Goal: Find specific page/section: Find specific page/section

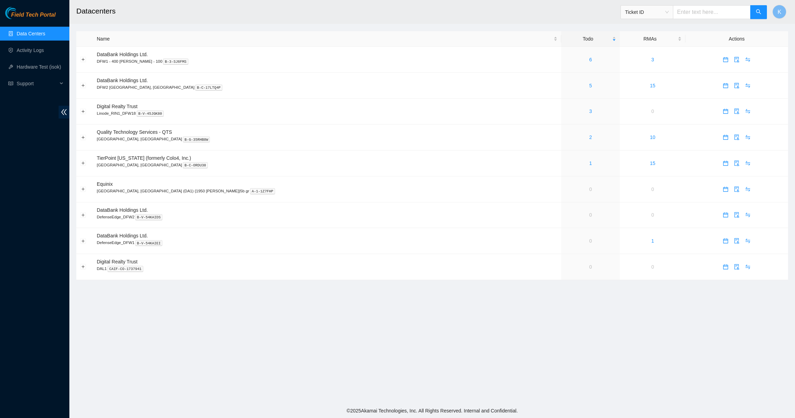
click at [25, 31] on link "Data Centers" at bounding box center [31, 34] width 28 height 6
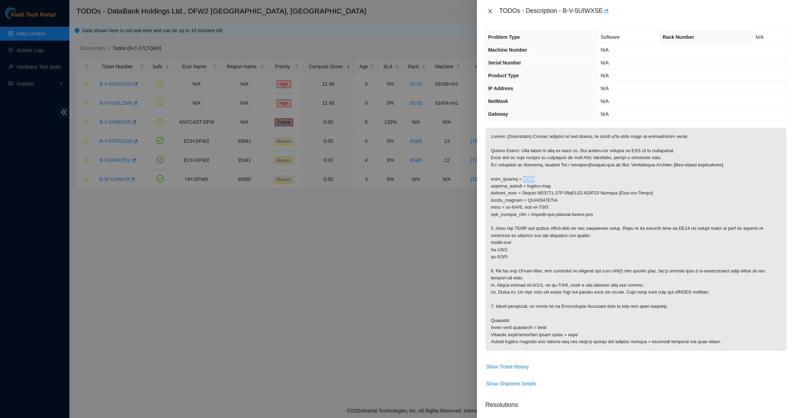
click at [487, 11] on icon "close" at bounding box center [490, 11] width 6 height 6
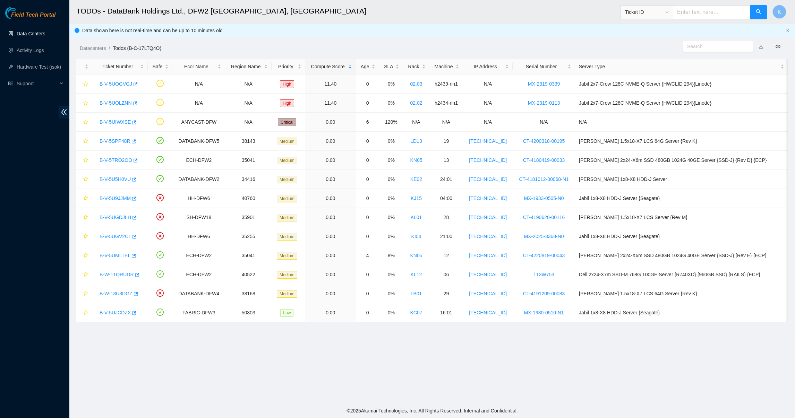
click at [26, 31] on link "Data Centers" at bounding box center [31, 34] width 28 height 6
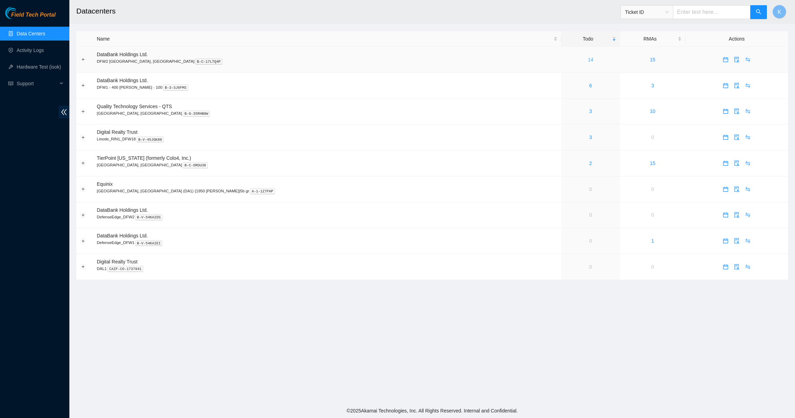
click at [588, 59] on link "14" at bounding box center [591, 60] width 6 height 6
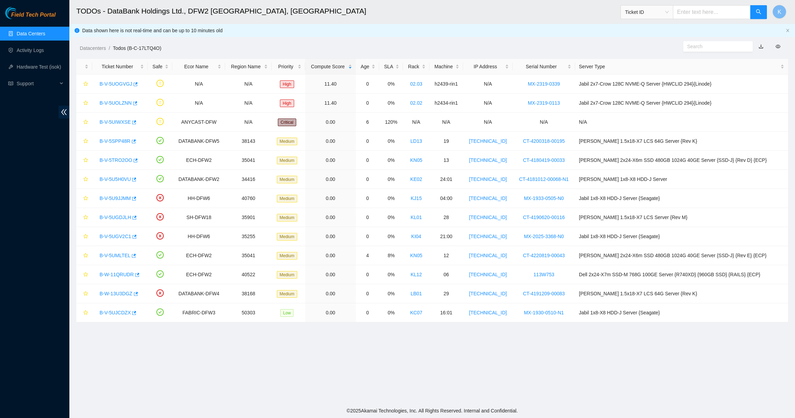
click at [29, 32] on link "Data Centers" at bounding box center [31, 34] width 28 height 6
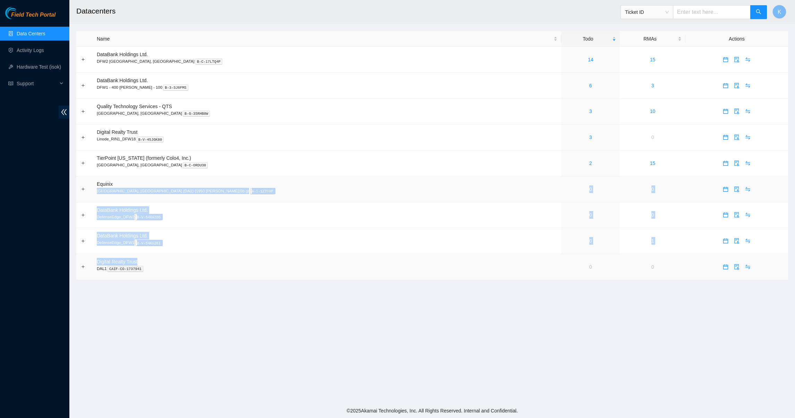
drag, startPoint x: 433, startPoint y: 188, endPoint x: 434, endPoint y: 266, distance: 78.0
click at [434, 266] on tbody "DataBank Holdings Ltd. DFW2 [GEOGRAPHIC_DATA], [GEOGRAPHIC_DATA] B-C-17LTQ4P 14…" at bounding box center [431, 163] width 711 height 233
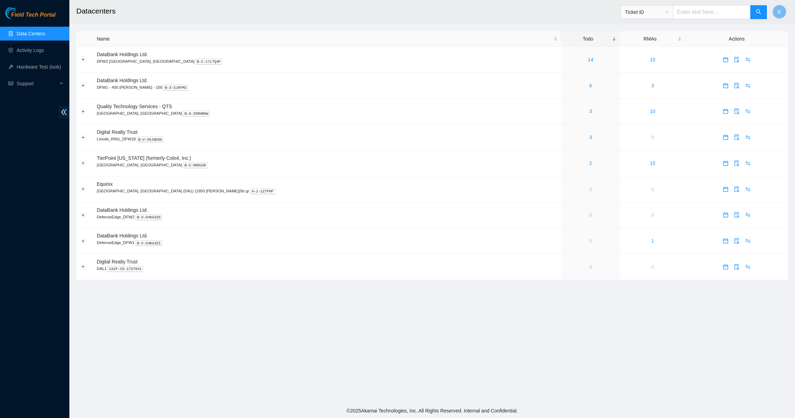
drag, startPoint x: 434, startPoint y: 266, endPoint x: 416, endPoint y: 305, distance: 42.5
click at [416, 305] on main "Datacenters Ticket ID K Name Todo RMAs Actions DataBank Holdings Ltd. DFW2 [GEO…" at bounding box center [431, 202] width 725 height 404
click at [589, 138] on link "3" at bounding box center [590, 138] width 3 height 6
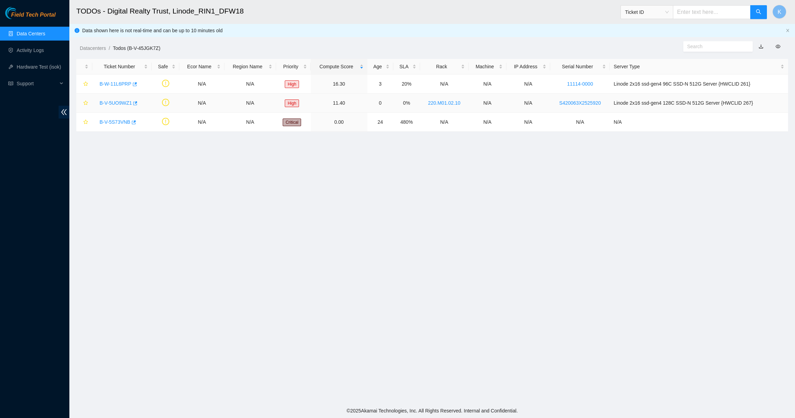
click at [115, 104] on link "B-V-5UO9WZ1" at bounding box center [116, 103] width 32 height 6
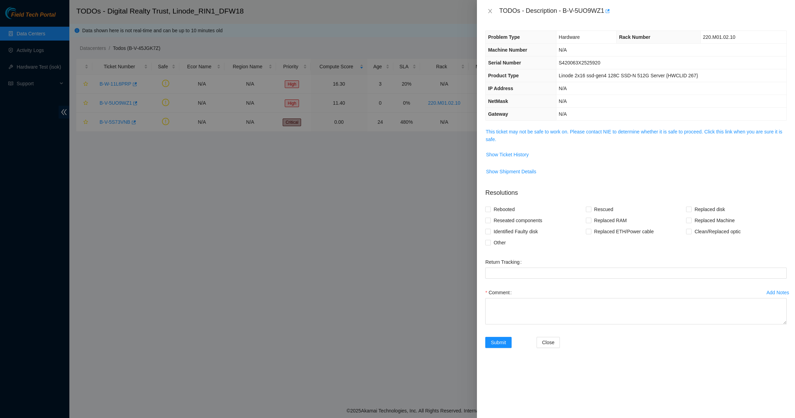
click at [512, 136] on span "This ticket may not be safe to work on. Please contact NIE to determine whether…" at bounding box center [635, 135] width 301 height 15
click at [513, 135] on link "This ticket may not be safe to work on. Please contact NIE to determine whether…" at bounding box center [633, 135] width 296 height 13
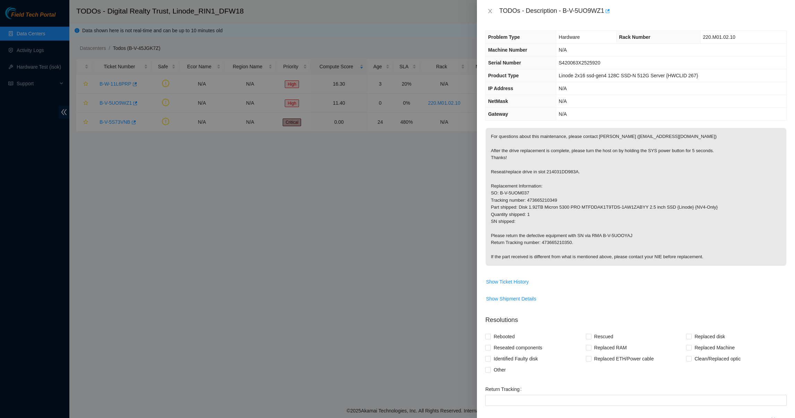
click at [500, 171] on p "For questions about this maintenance, please contact [PERSON_NAME] ([EMAIL_ADDR…" at bounding box center [635, 197] width 301 height 138
drag, startPoint x: 500, startPoint y: 171, endPoint x: 499, endPoint y: 189, distance: 18.1
click at [499, 189] on p "For questions about this maintenance, please contact [PERSON_NAME] ([EMAIL_ADDR…" at bounding box center [635, 197] width 301 height 138
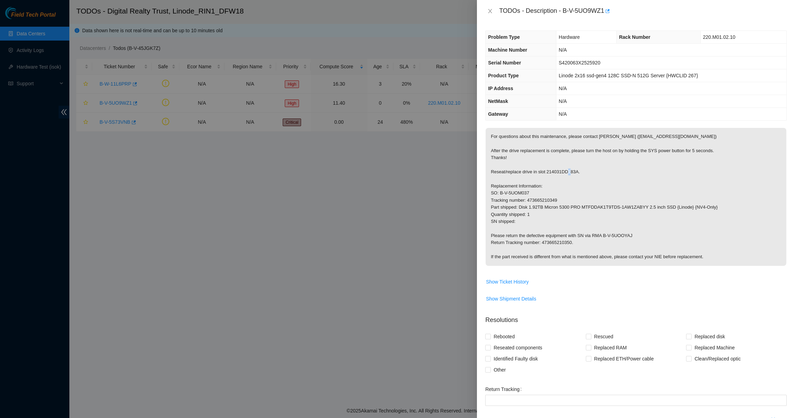
click at [499, 189] on p "For questions about this maintenance, please contact [PERSON_NAME] ([EMAIL_ADDR…" at bounding box center [635, 197] width 301 height 138
drag, startPoint x: 499, startPoint y: 189, endPoint x: 501, endPoint y: 193, distance: 4.2
click at [501, 193] on p "For questions about this maintenance, please contact [PERSON_NAME] ([EMAIL_ADDR…" at bounding box center [635, 197] width 301 height 138
click at [488, 8] on icon "close" at bounding box center [490, 11] width 6 height 6
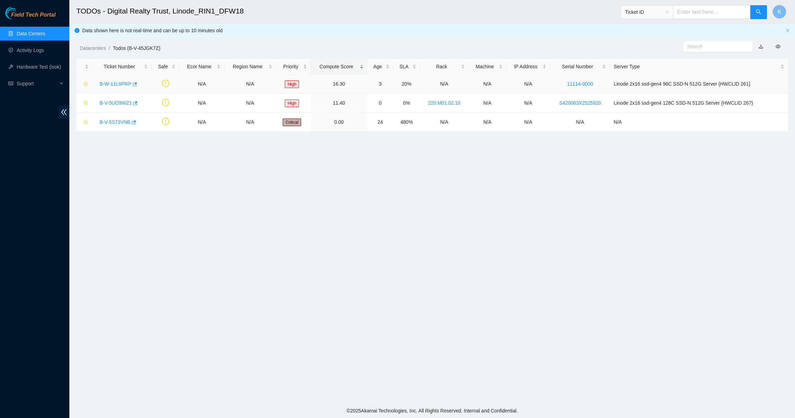
drag, startPoint x: 116, startPoint y: 84, endPoint x: 372, endPoint y: 180, distance: 273.3
click at [372, 180] on main "TODOs - Digital Realty Trust, Linode_RIN1_DFW18 Ticket ID K Data shown here is …" at bounding box center [431, 202] width 725 height 404
click at [115, 81] on link "B-W-11L6PRP" at bounding box center [116, 84] width 32 height 6
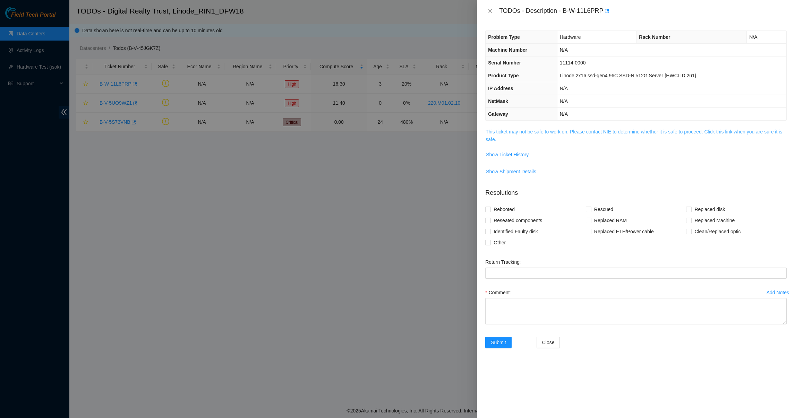
click at [526, 130] on link "This ticket may not be safe to work on. Please contact NIE to determine whether…" at bounding box center [633, 135] width 296 height 13
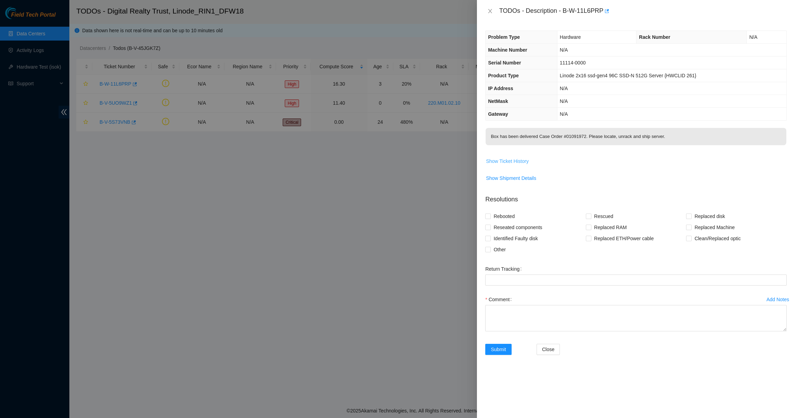
click at [522, 165] on span "Show Ticket History" at bounding box center [507, 161] width 43 height 8
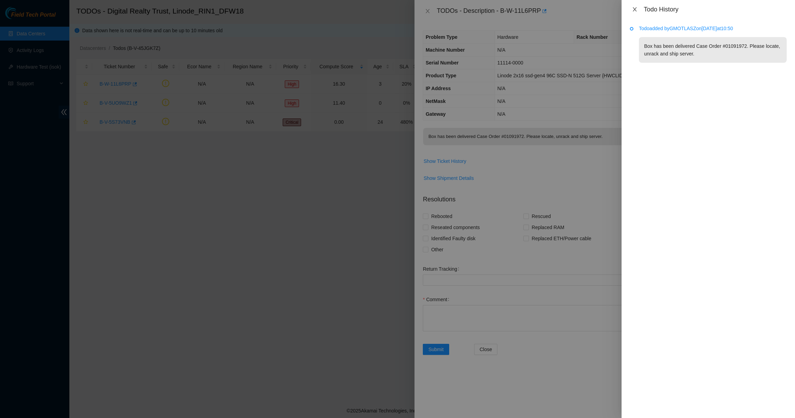
click at [636, 10] on icon "close" at bounding box center [635, 10] width 6 height 6
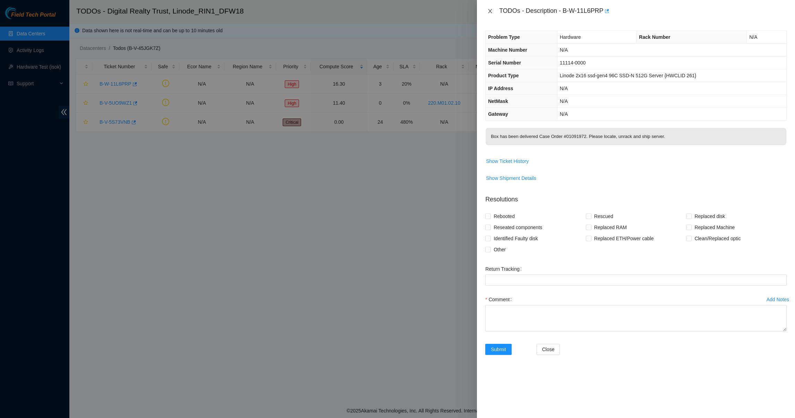
click at [491, 11] on icon "close" at bounding box center [490, 11] width 6 height 6
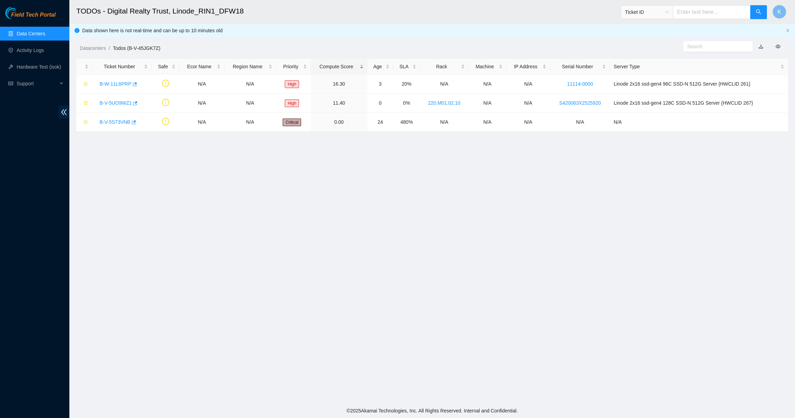
click at [45, 35] on link "Data Centers" at bounding box center [31, 34] width 28 height 6
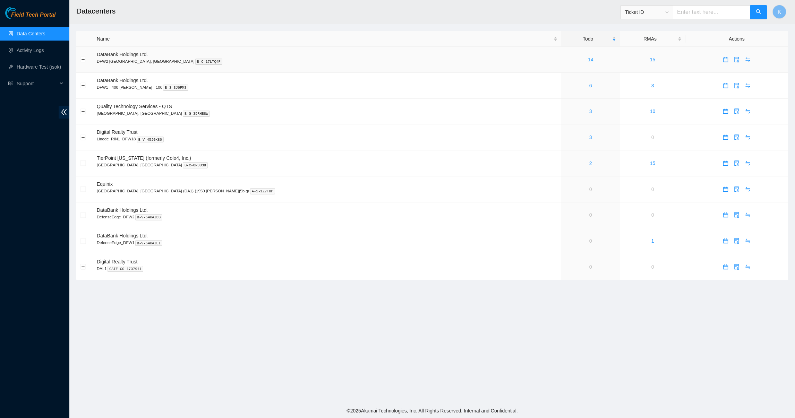
click at [588, 58] on link "14" at bounding box center [591, 60] width 6 height 6
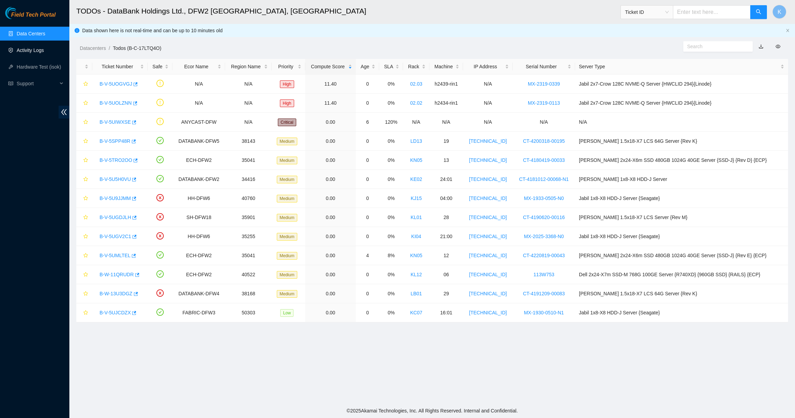
click at [41, 50] on link "Activity Logs" at bounding box center [30, 50] width 27 height 6
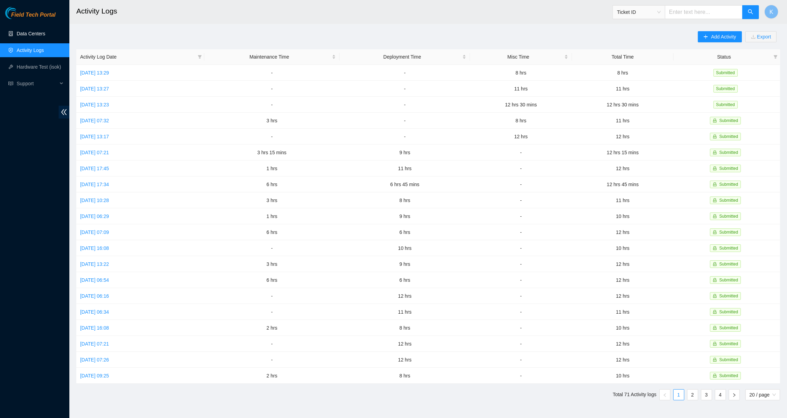
click at [41, 31] on link "Data Centers" at bounding box center [31, 34] width 28 height 6
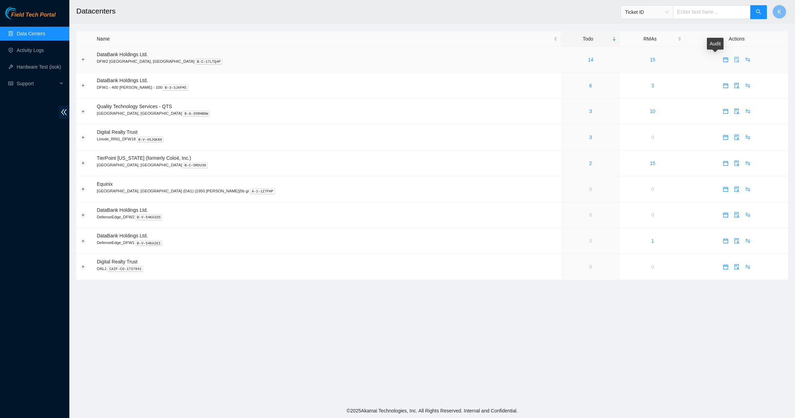
click at [734, 61] on icon "audit" at bounding box center [737, 60] width 6 height 6
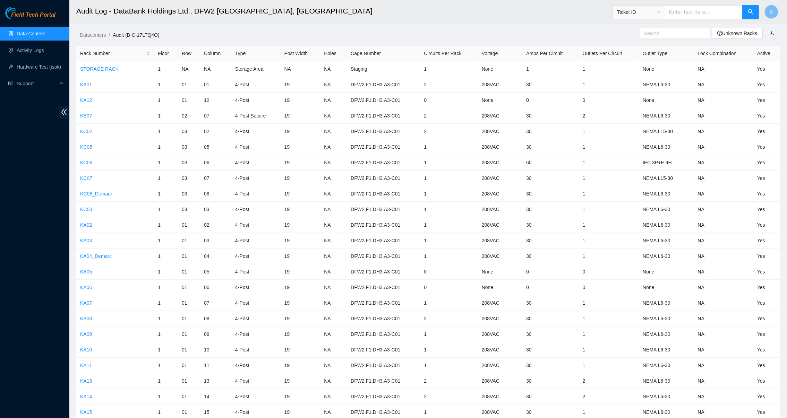
click at [655, 38] on span at bounding box center [674, 33] width 69 height 10
click at [660, 32] on input "text" at bounding box center [672, 33] width 56 height 8
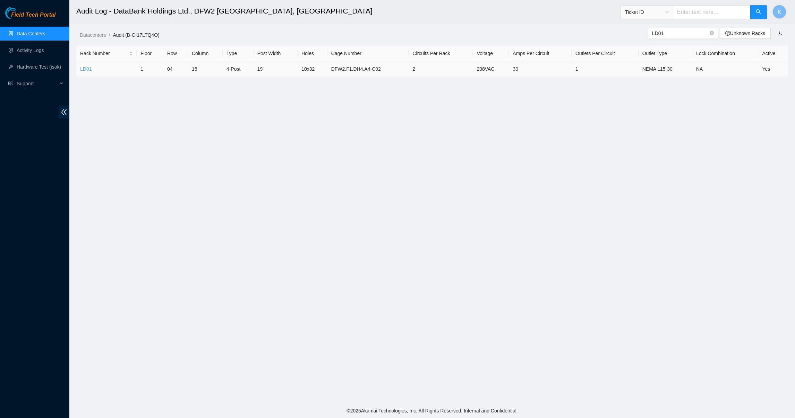
type input "LD01"
click at [86, 69] on link "LD01" at bounding box center [85, 69] width 11 height 6
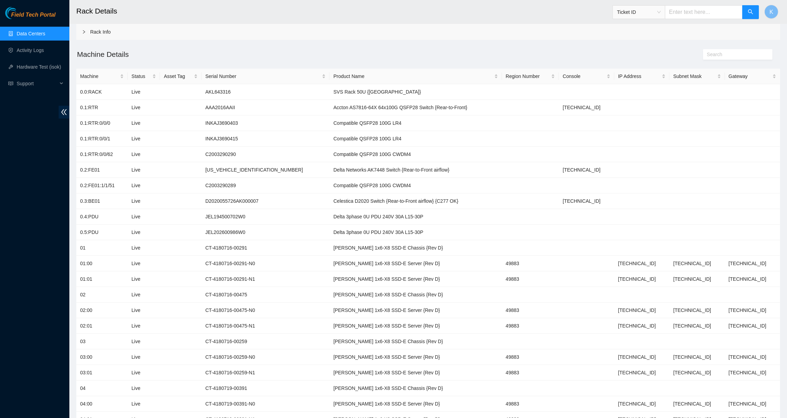
scroll to position [16, 0]
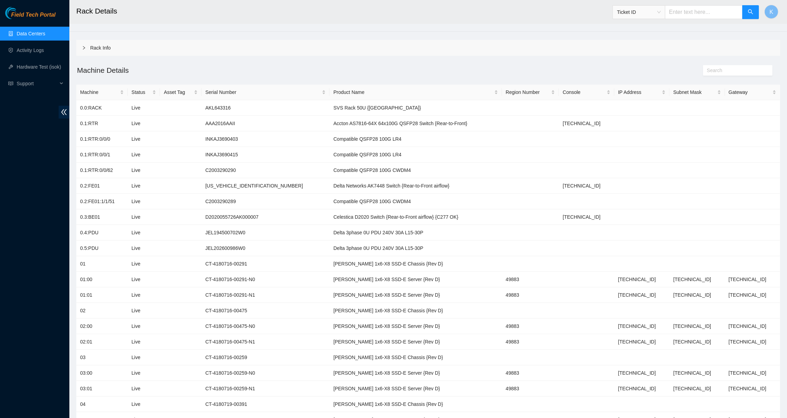
click at [80, 50] on div "Rack Info" at bounding box center [427, 48] width 703 height 16
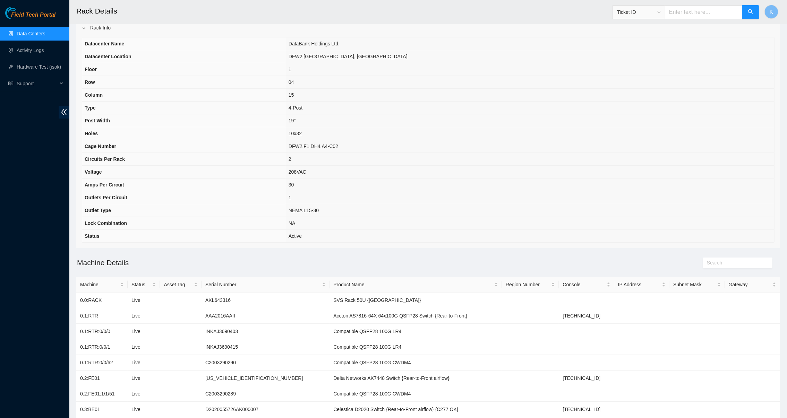
scroll to position [43, 0]
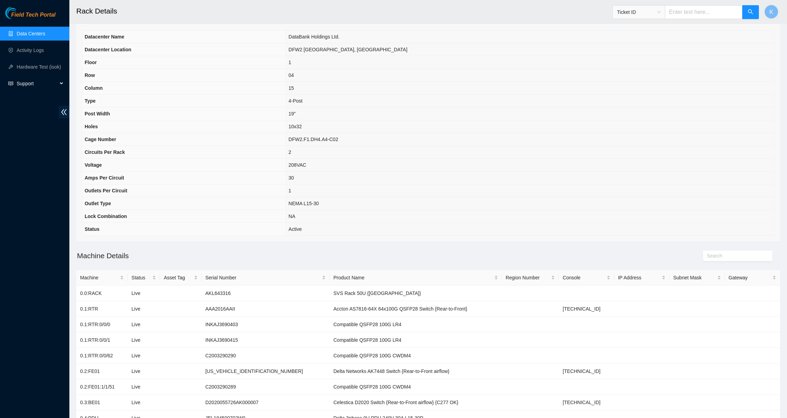
click at [28, 80] on span "Support" at bounding box center [37, 84] width 41 height 14
click at [27, 103] on link "Documentation" at bounding box center [33, 100] width 33 height 6
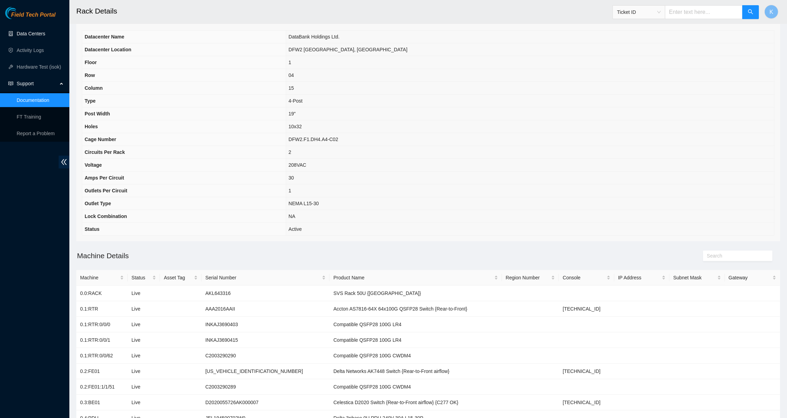
click at [30, 31] on link "Data Centers" at bounding box center [31, 34] width 28 height 6
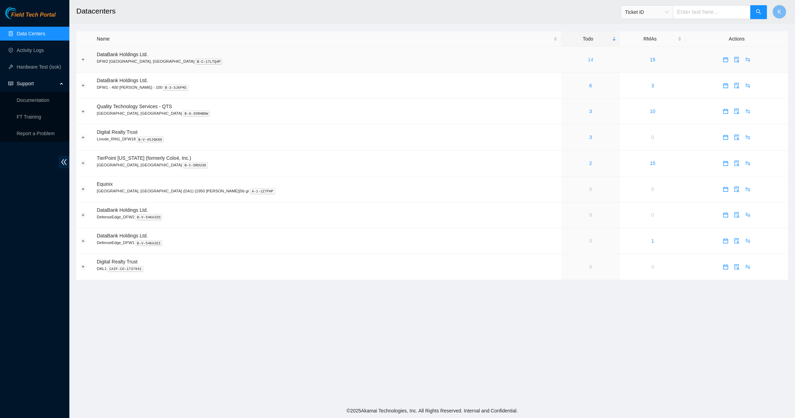
click at [588, 57] on link "14" at bounding box center [591, 60] width 6 height 6
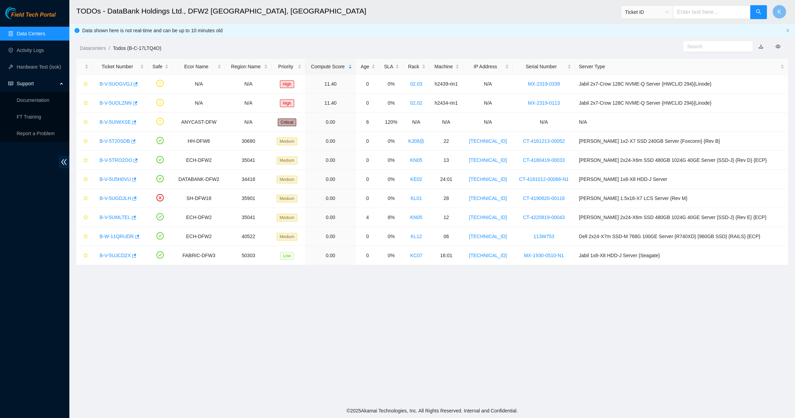
click at [340, 334] on main "TODOs - DataBank Holdings Ltd., DFW2 [GEOGRAPHIC_DATA], [GEOGRAPHIC_DATA] Ticke…" at bounding box center [431, 202] width 725 height 404
